Goal: Navigation & Orientation: Understand site structure

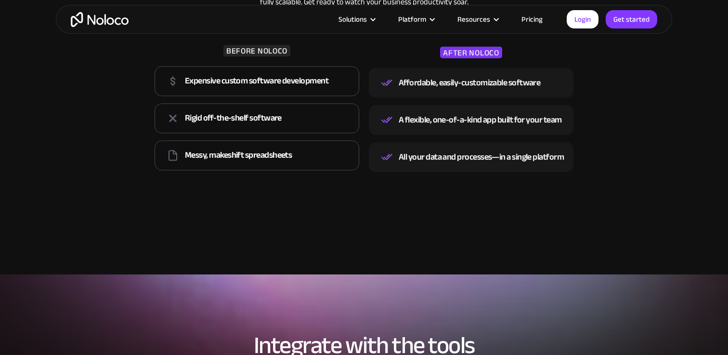
scroll to position [1416, 0]
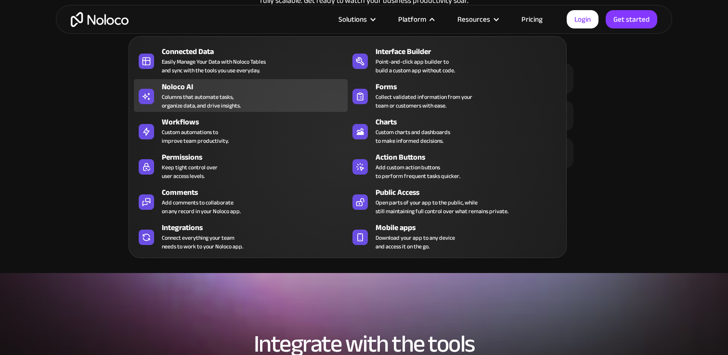
click at [210, 97] on div "Columns that automate tasks, organize data, and drive insights." at bounding box center [201, 100] width 79 height 17
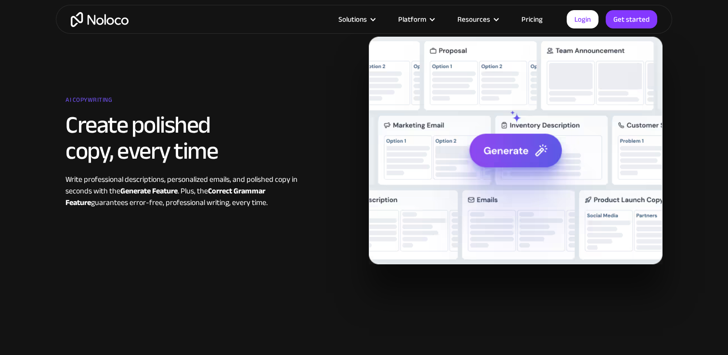
scroll to position [1342, 0]
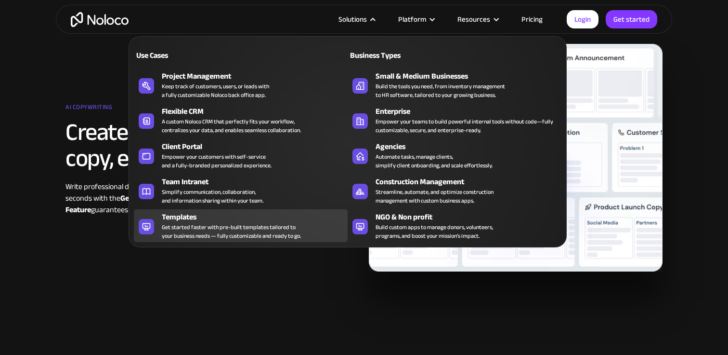
click at [227, 224] on div "Get started faster with pre-built templates tailored to your business needs — f…" at bounding box center [231, 231] width 139 height 17
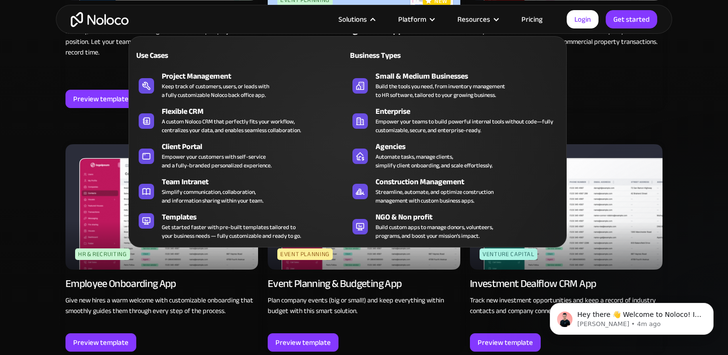
scroll to position [2092, 0]
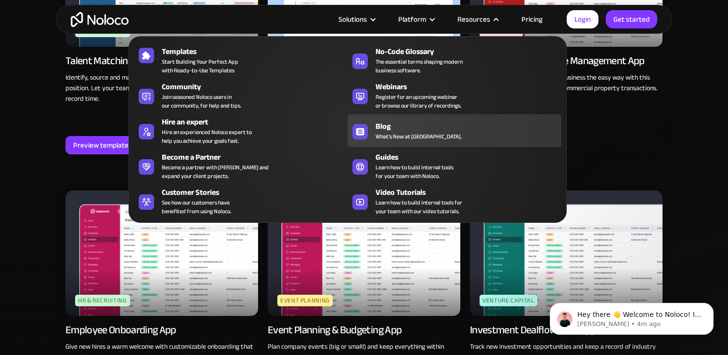
click at [417, 132] on span "What's New at [GEOGRAPHIC_DATA]." at bounding box center [419, 136] width 86 height 9
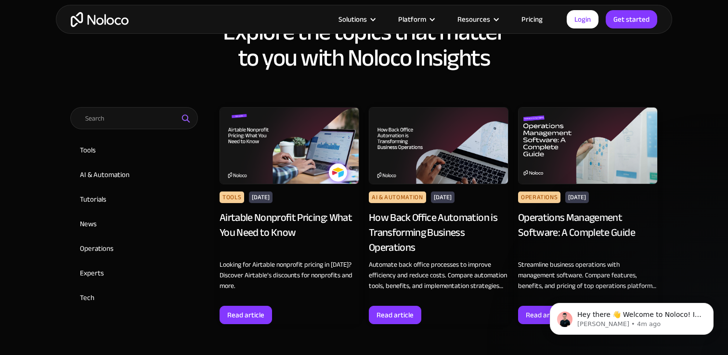
scroll to position [421, 0]
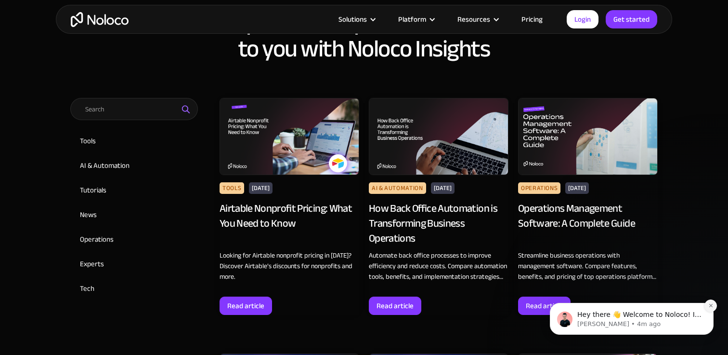
click at [712, 307] on icon "Dismiss notification" at bounding box center [711, 305] width 5 height 5
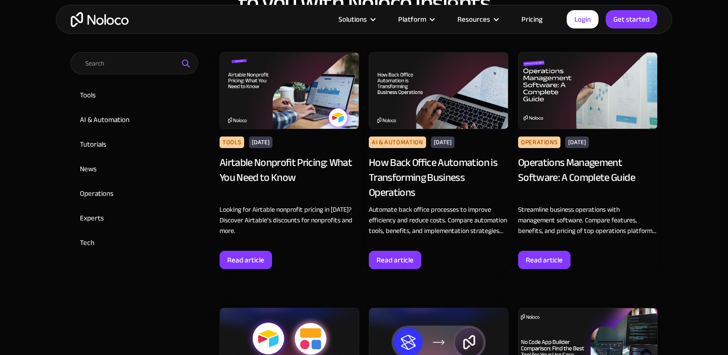
scroll to position [455, 0]
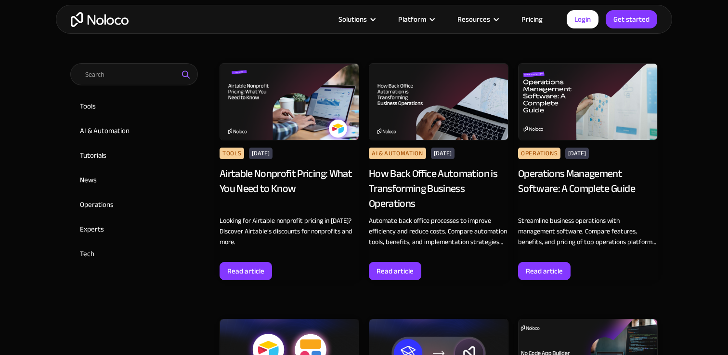
click at [310, 170] on div "Airtable Nonprofit Pricing: What You Need to Know" at bounding box center [290, 188] width 140 height 44
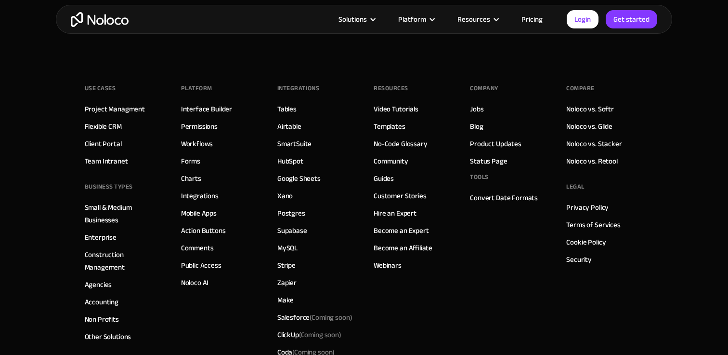
scroll to position [5088, 0]
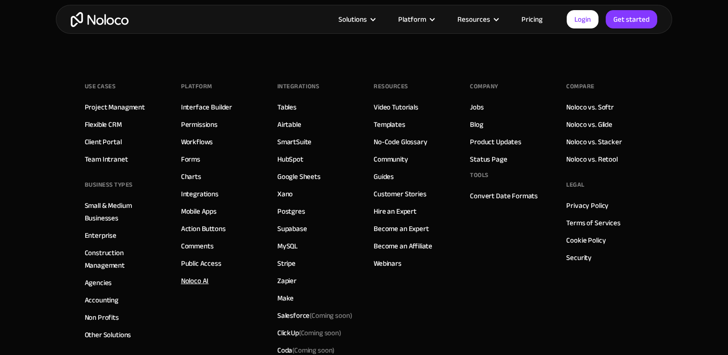
click at [201, 275] on link "Noloco AI" at bounding box center [195, 280] width 28 height 13
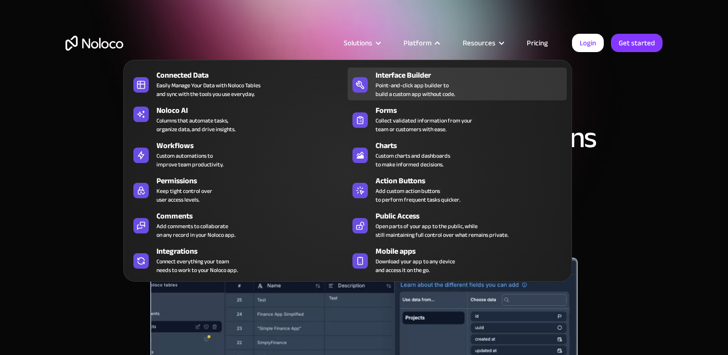
click at [420, 81] on div "Point-and-click app builder to build a custom app without code." at bounding box center [415, 89] width 79 height 17
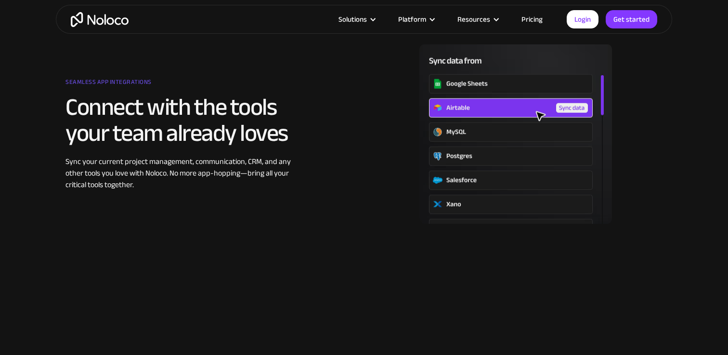
scroll to position [1234, 0]
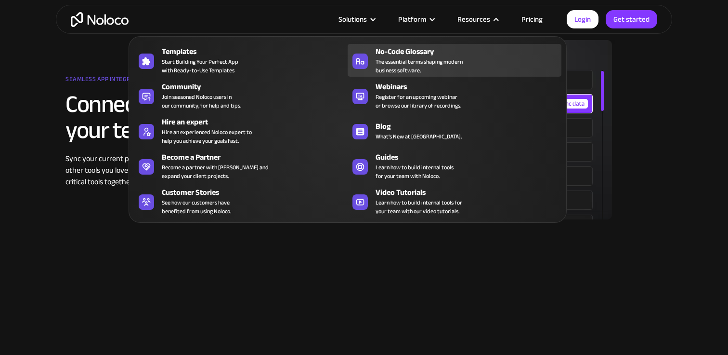
click at [437, 50] on div "No-Code Glossary" at bounding box center [471, 52] width 190 height 12
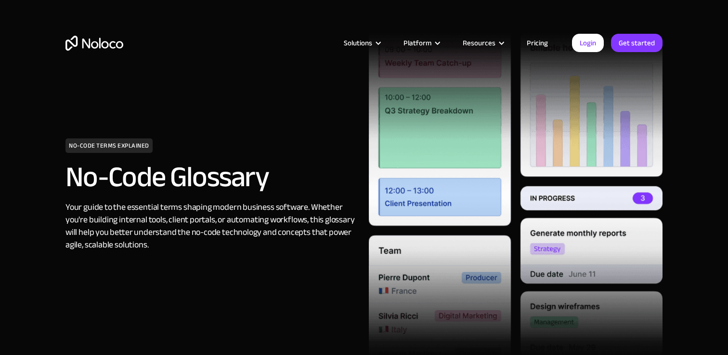
click at [94, 41] on img "home" at bounding box center [95, 43] width 58 height 15
